Goal: Transaction & Acquisition: Purchase product/service

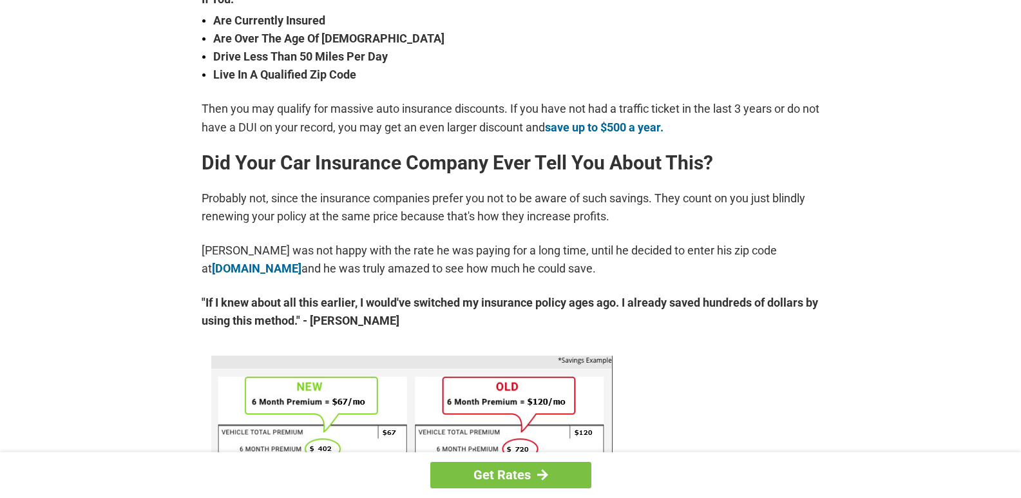
scroll to position [514, 0]
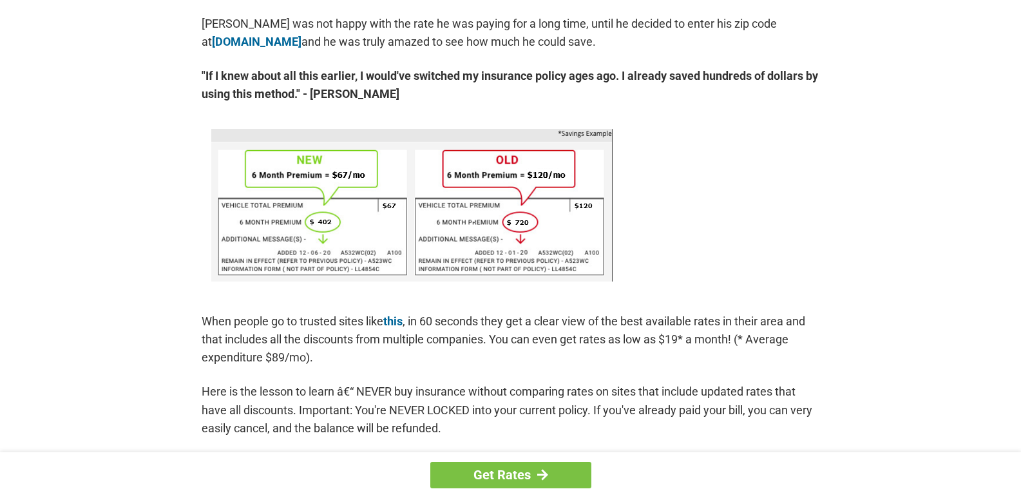
scroll to position [741, 0]
click at [418, 215] on img at bounding box center [411, 204] width 401 height 153
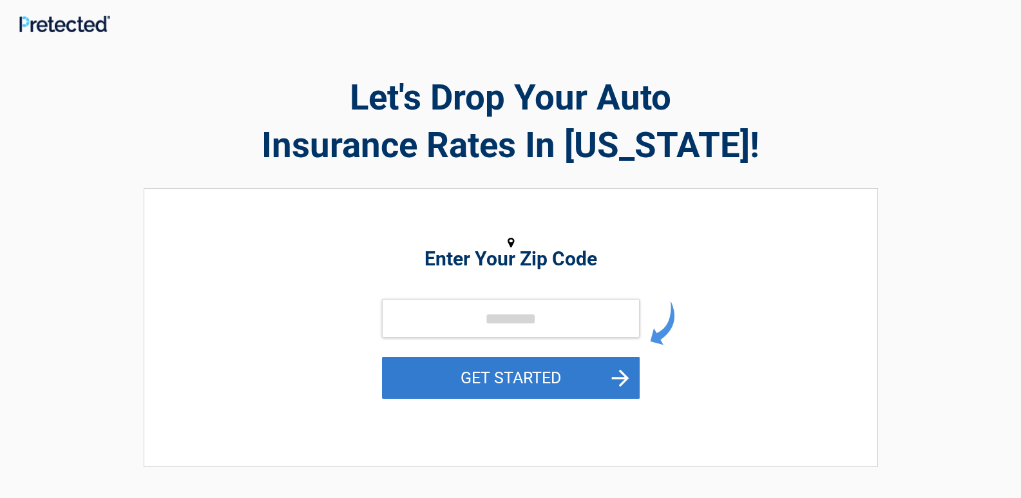
click at [573, 378] on button "GET STARTED" at bounding box center [511, 378] width 258 height 42
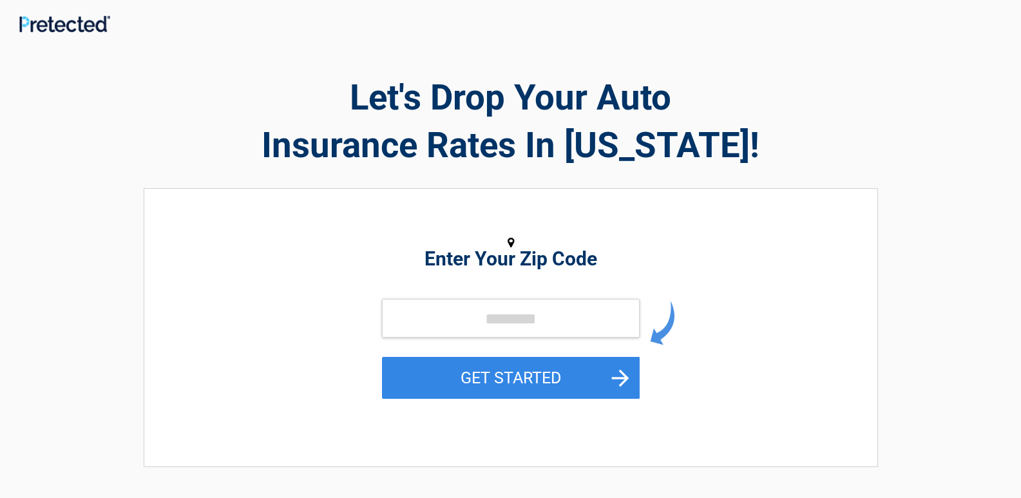
click at [807, 158] on h2 "Let's Drop Your Auto Insurance Rates In [US_STATE]!" at bounding box center [511, 120] width 735 height 95
